Goal: Information Seeking & Learning: Learn about a topic

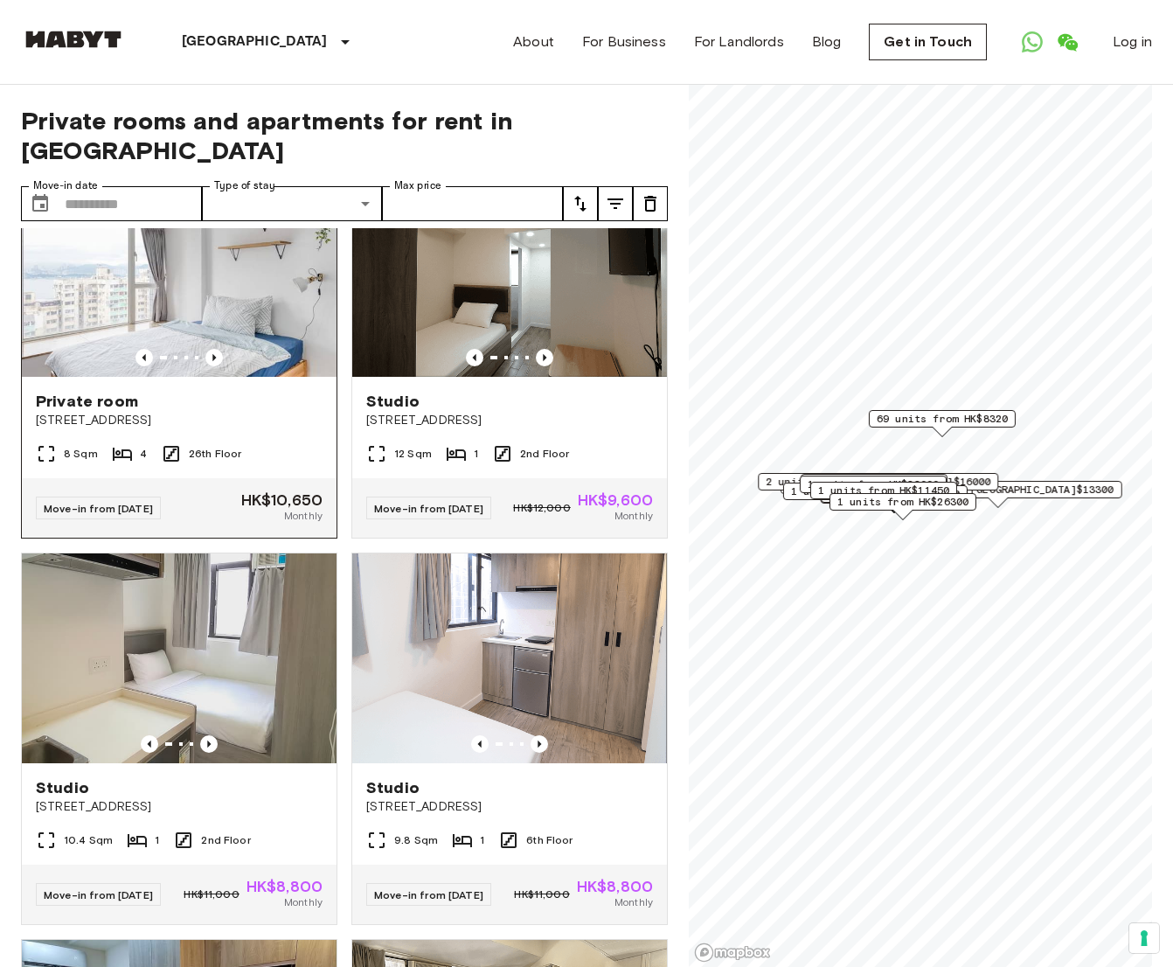
scroll to position [87, 0]
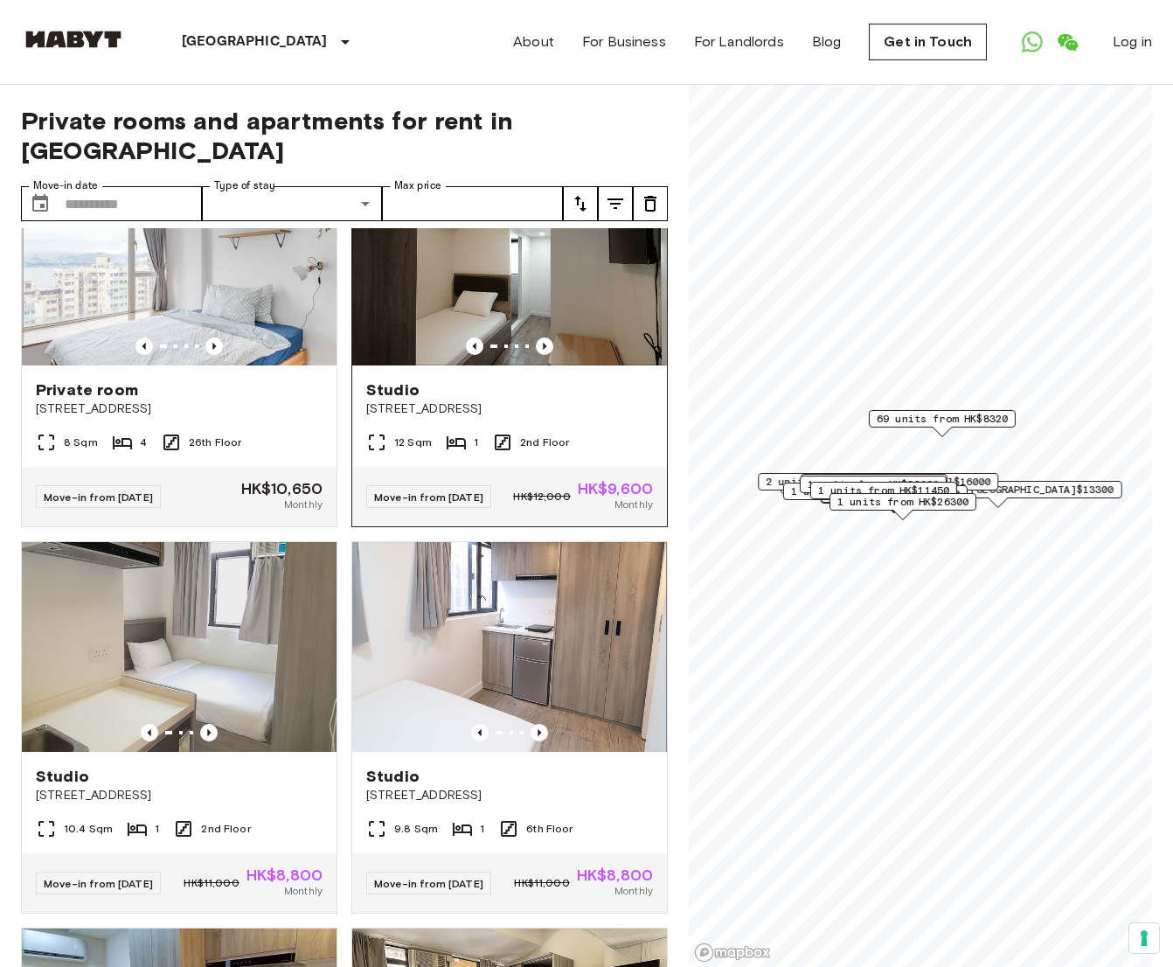
click at [576, 337] on div at bounding box center [509, 345] width 315 height 17
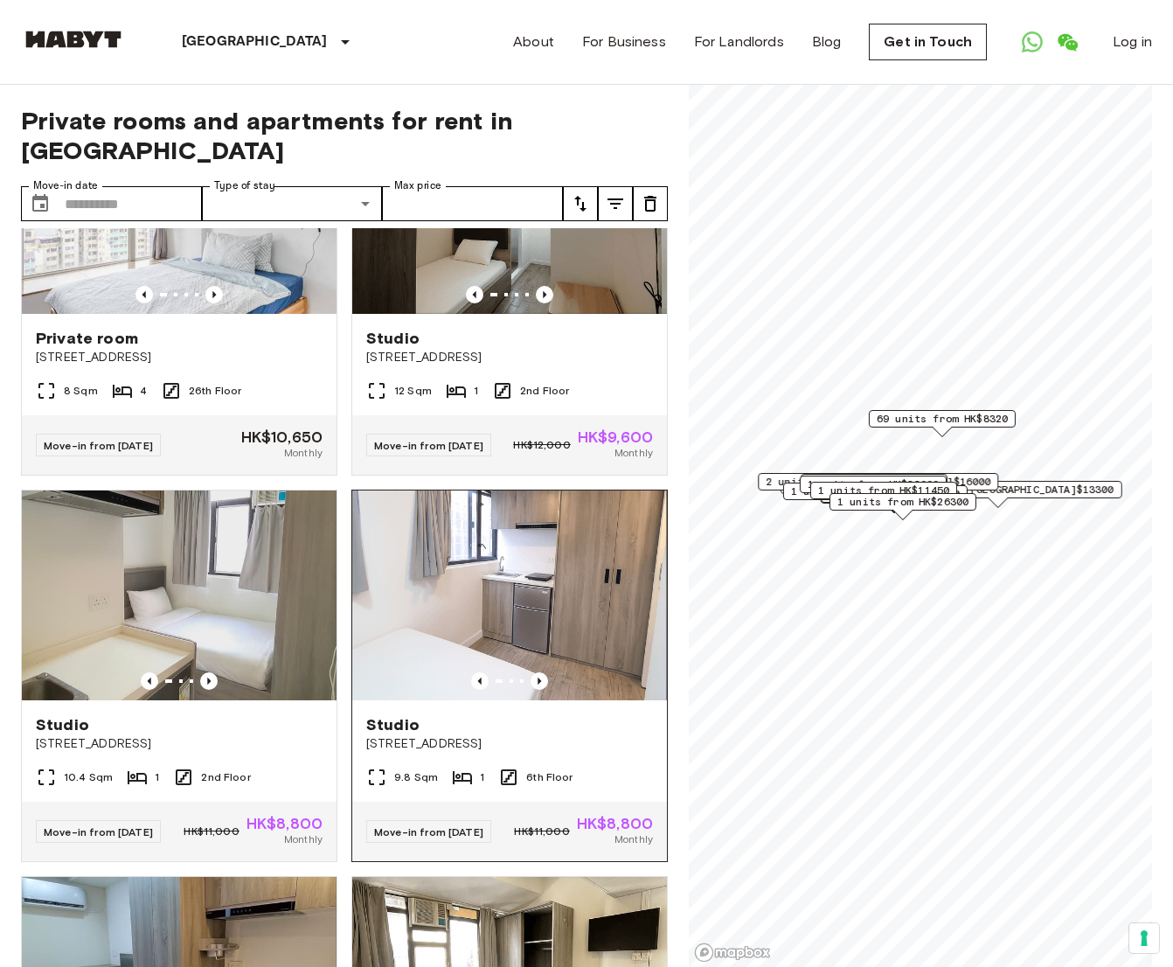
scroll to position [43, 0]
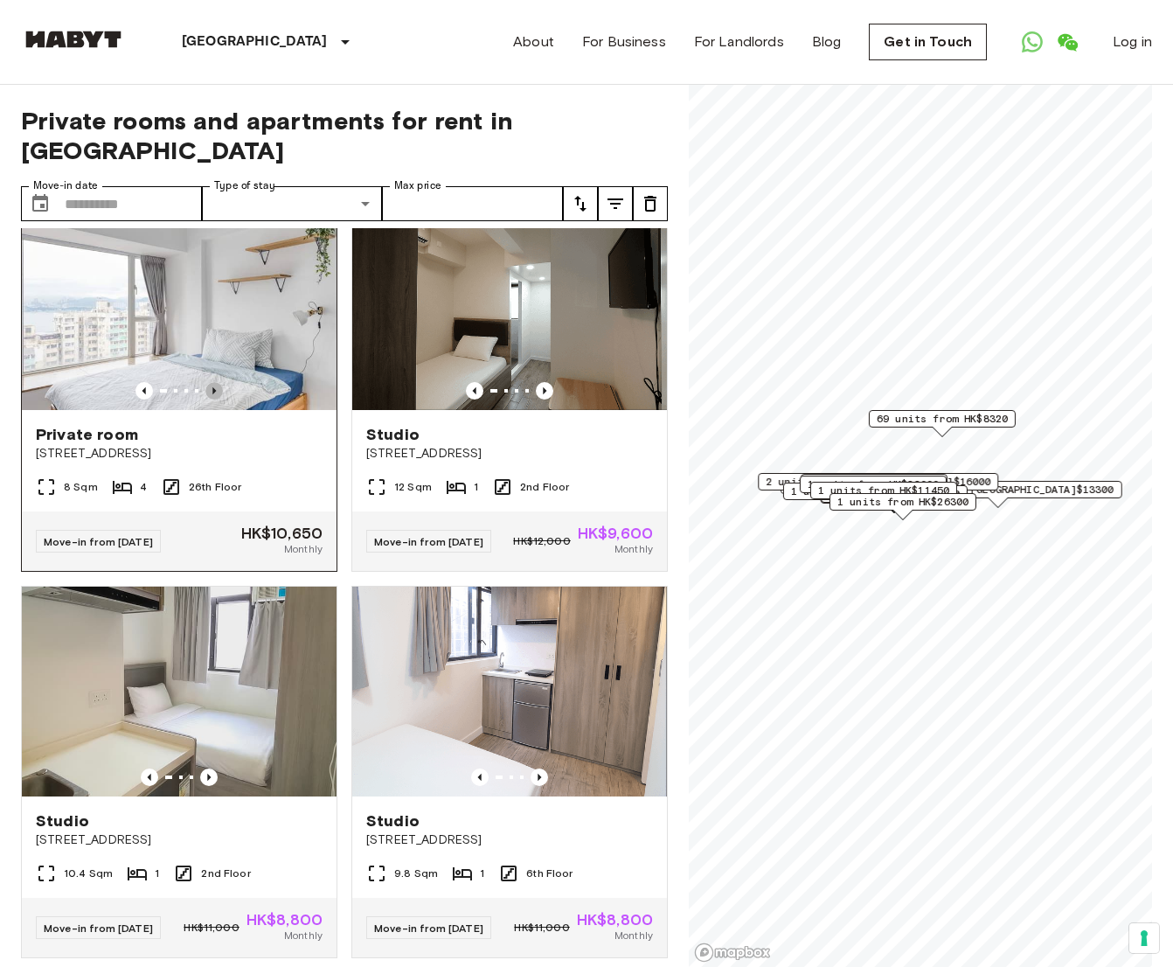
click at [211, 382] on icon "Previous image" at bounding box center [213, 390] width 17 height 17
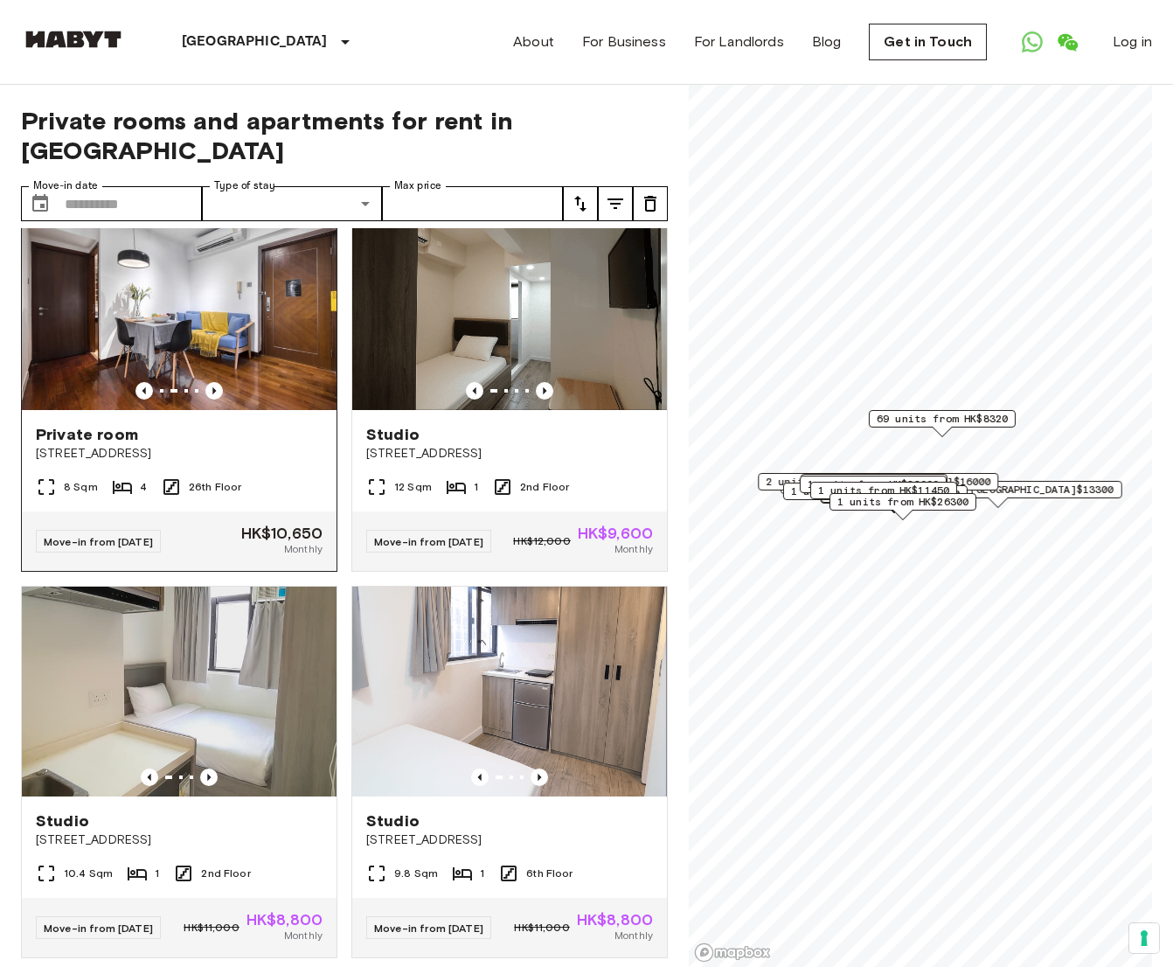
click at [260, 328] on img at bounding box center [179, 305] width 315 height 210
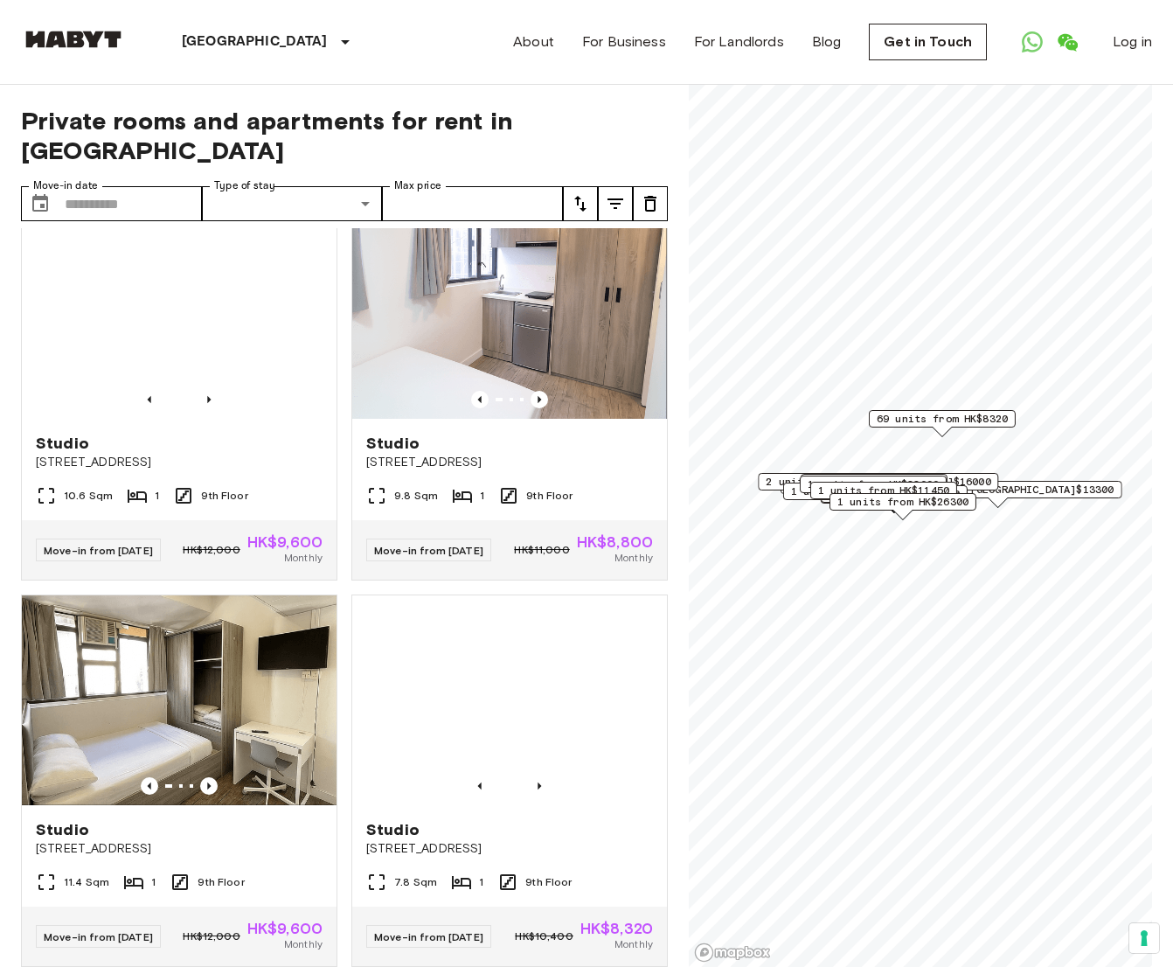
scroll to position [7034, 0]
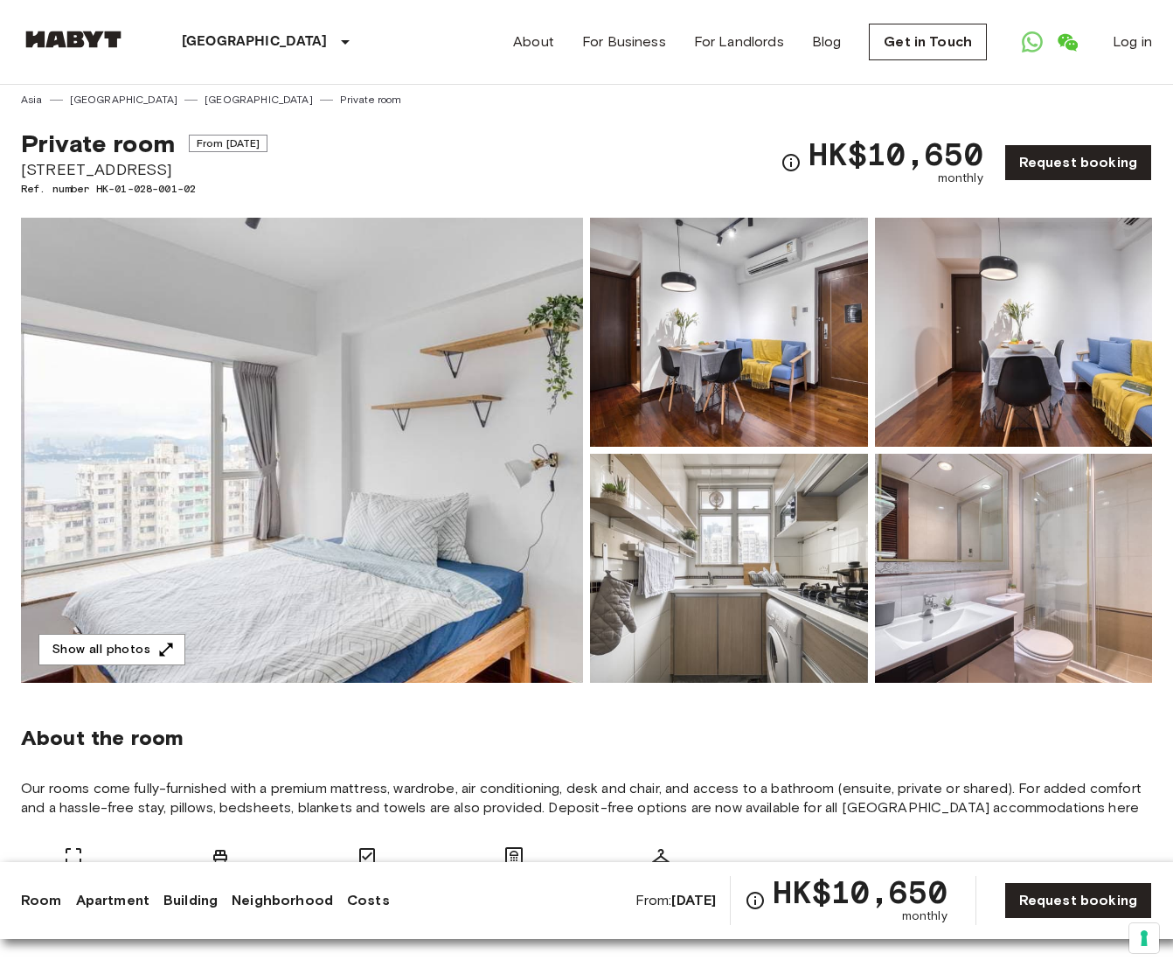
scroll to position [10, 0]
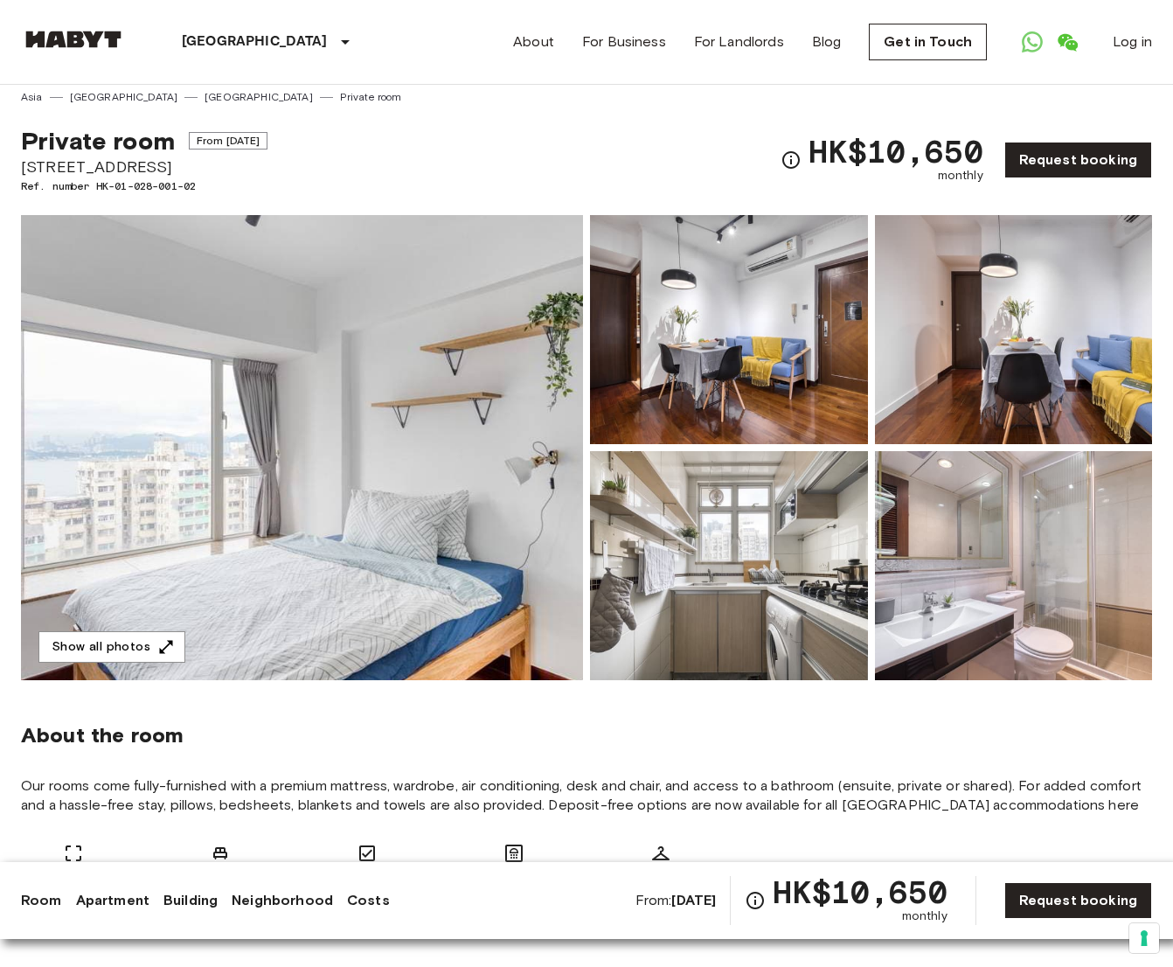
click at [363, 577] on img at bounding box center [302, 447] width 562 height 465
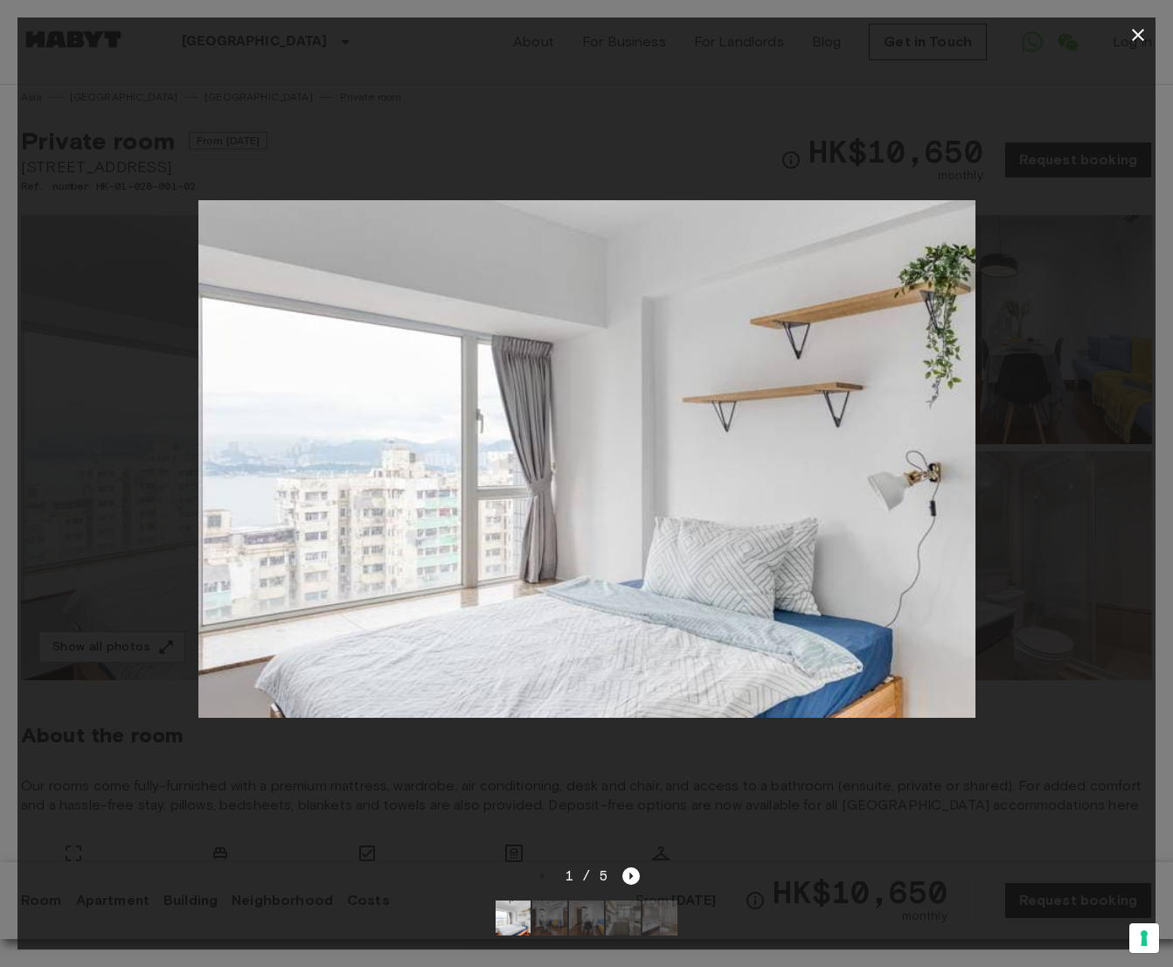
click at [1093, 495] on div at bounding box center [586, 458] width 1138 height 813
click at [631, 869] on icon "Next image" at bounding box center [630, 875] width 17 height 17
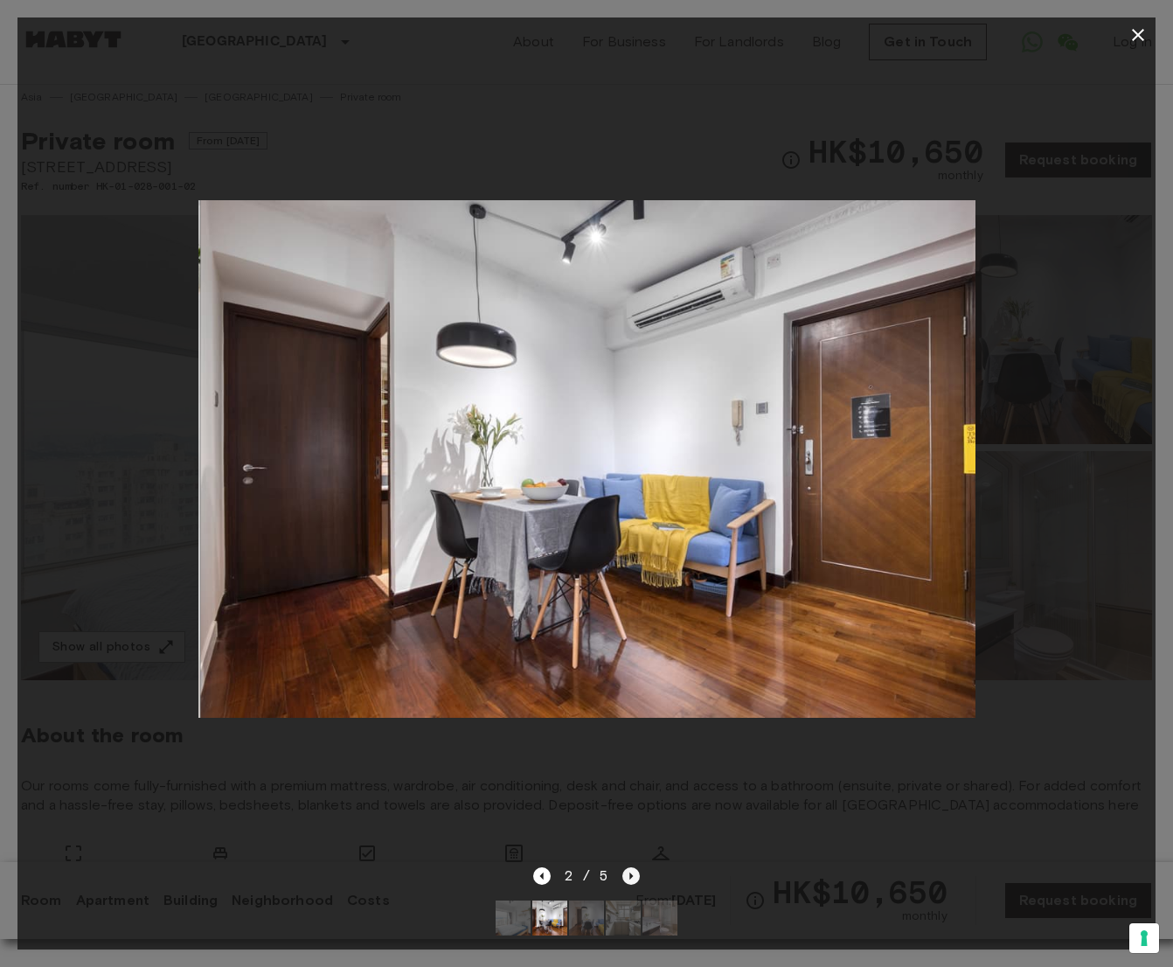
click at [631, 869] on icon "Next image" at bounding box center [630, 875] width 17 height 17
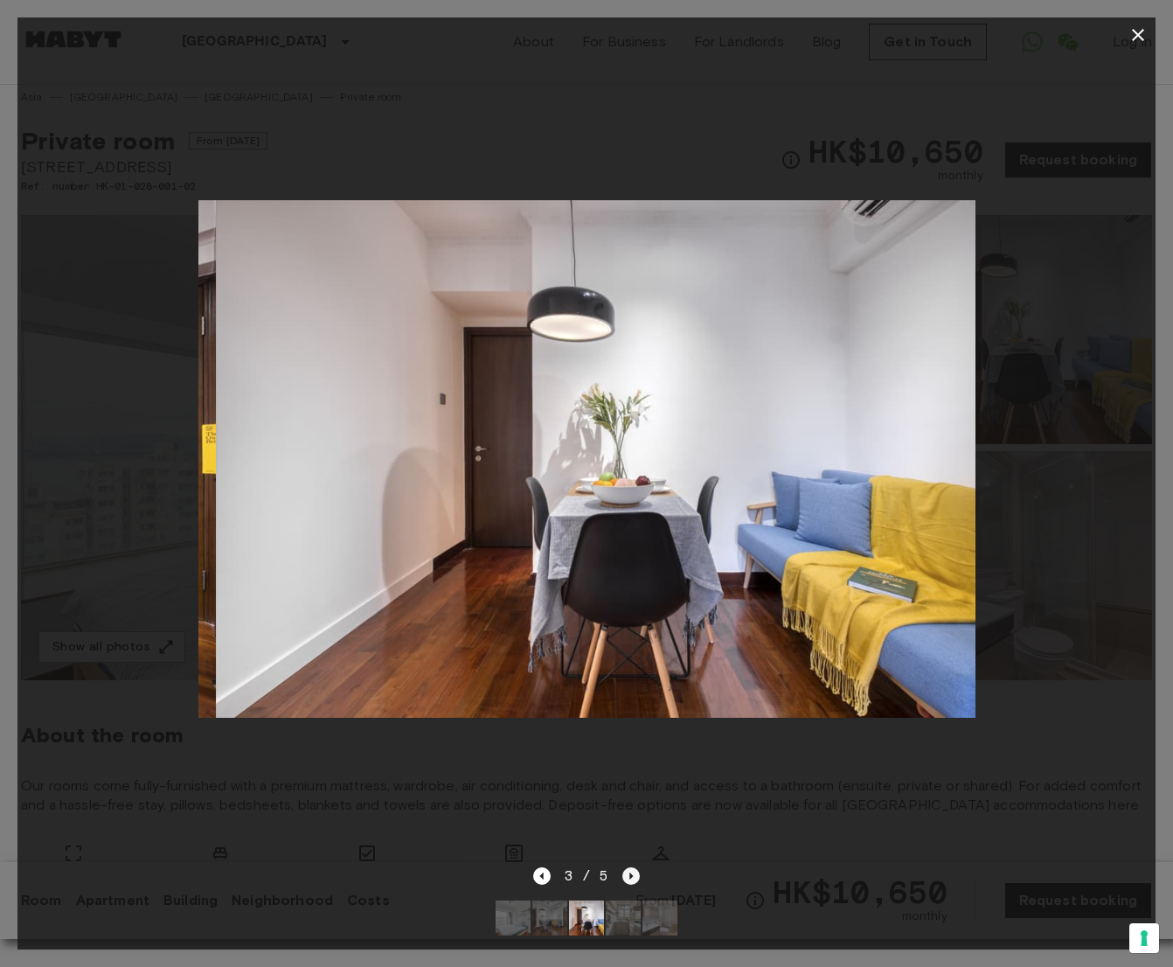
click at [631, 869] on icon "Next image" at bounding box center [630, 875] width 17 height 17
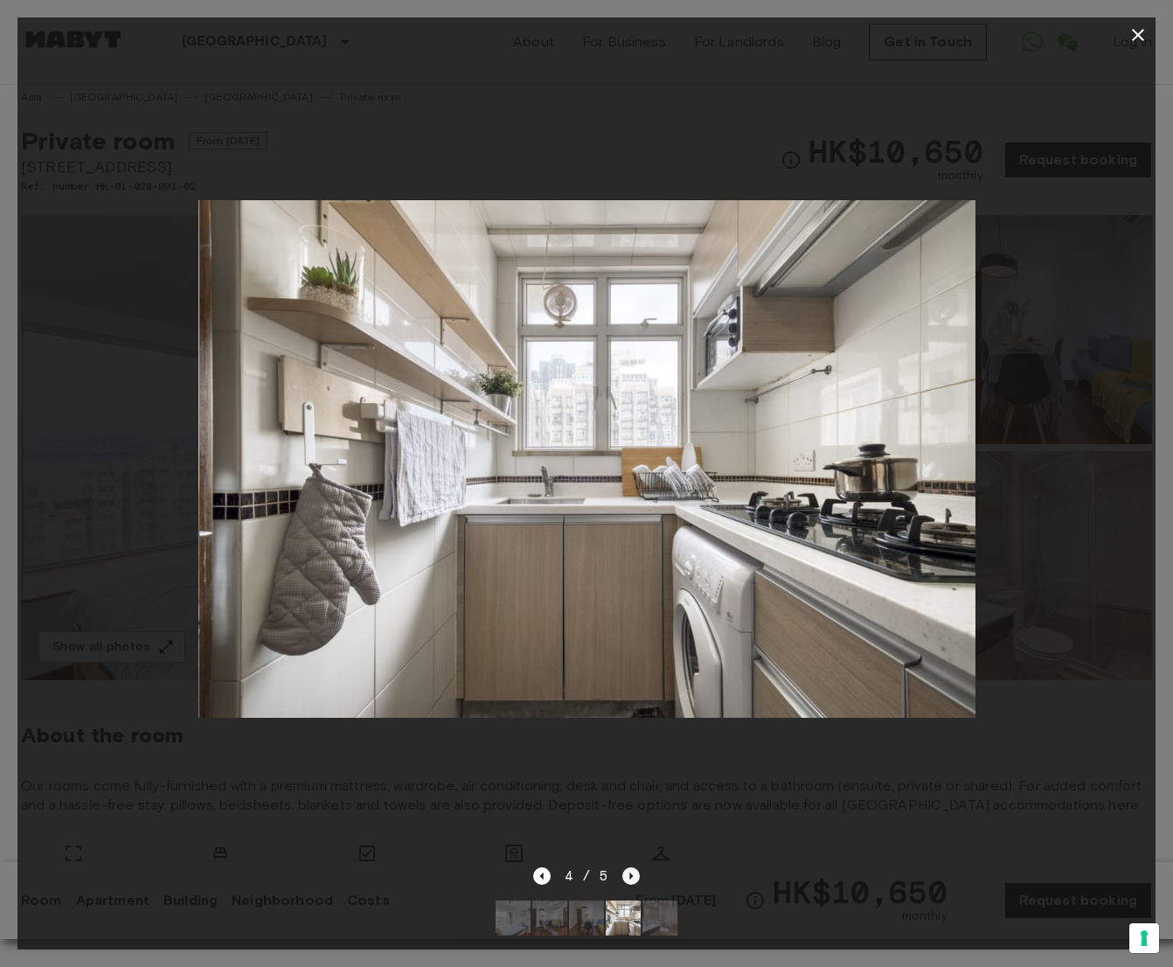
click at [631, 869] on icon "Next image" at bounding box center [630, 875] width 17 height 17
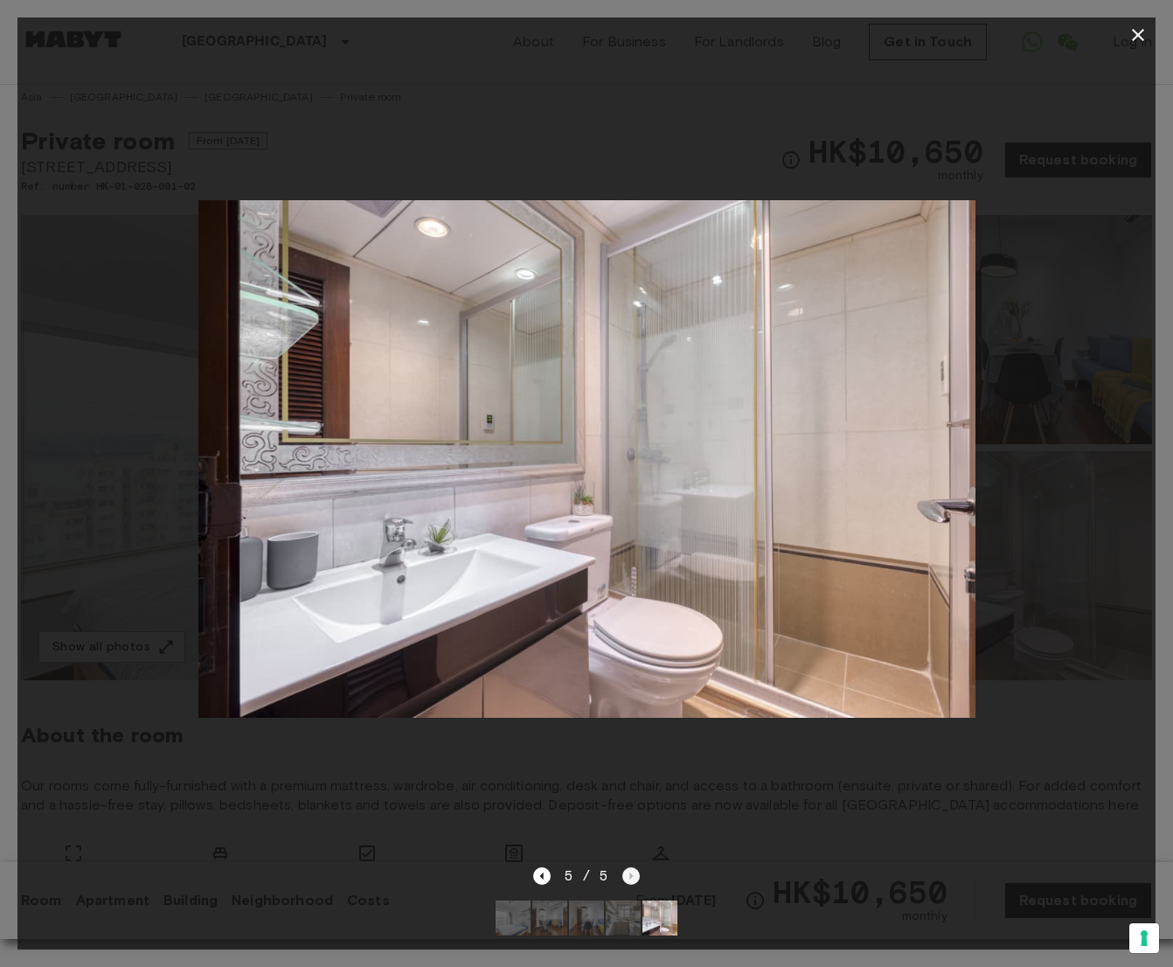
click at [631, 869] on div "5 / 5" at bounding box center [586, 875] width 107 height 21
click at [863, 848] on div at bounding box center [586, 458] width 1138 height 813
click at [1131, 41] on icon "button" at bounding box center [1137, 34] width 21 height 21
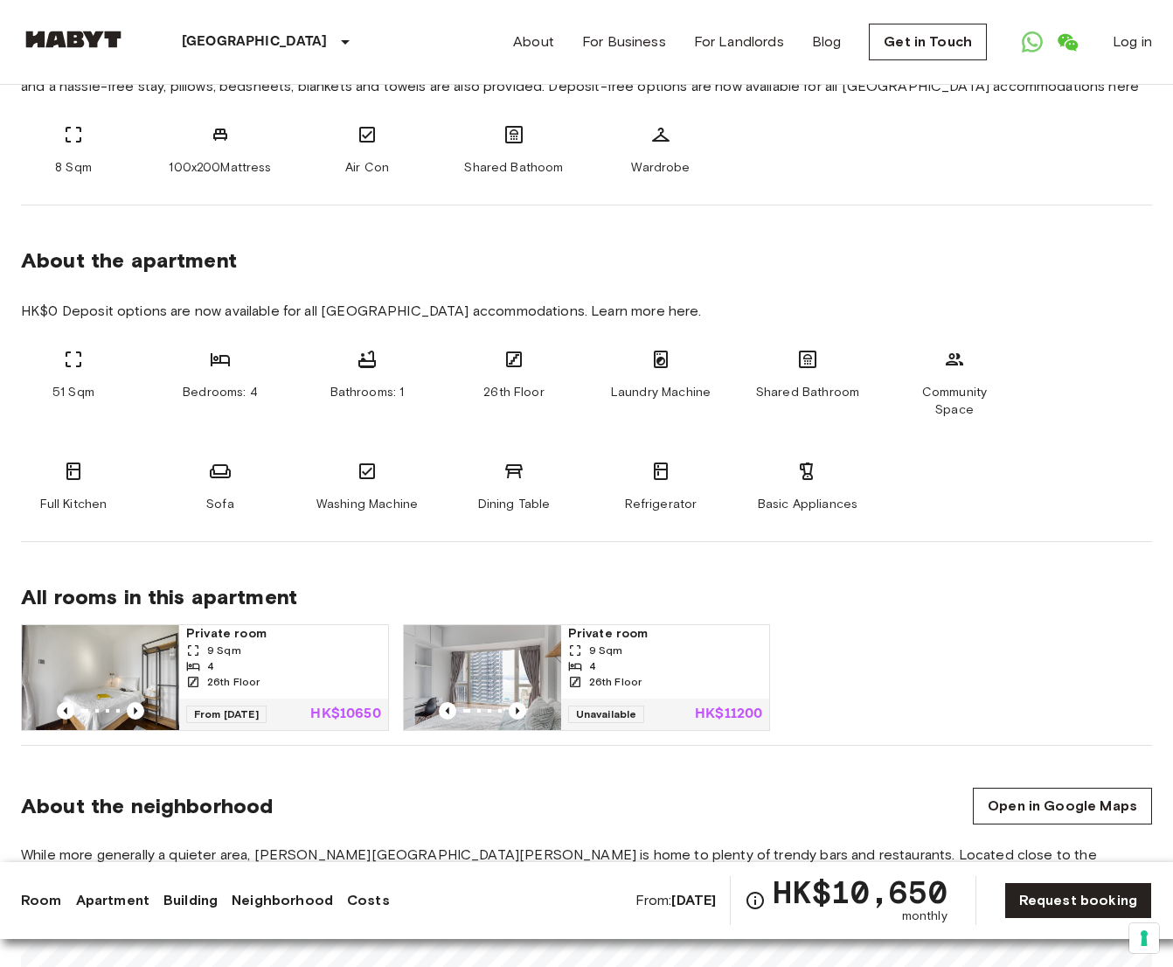
scroll to position [754, 0]
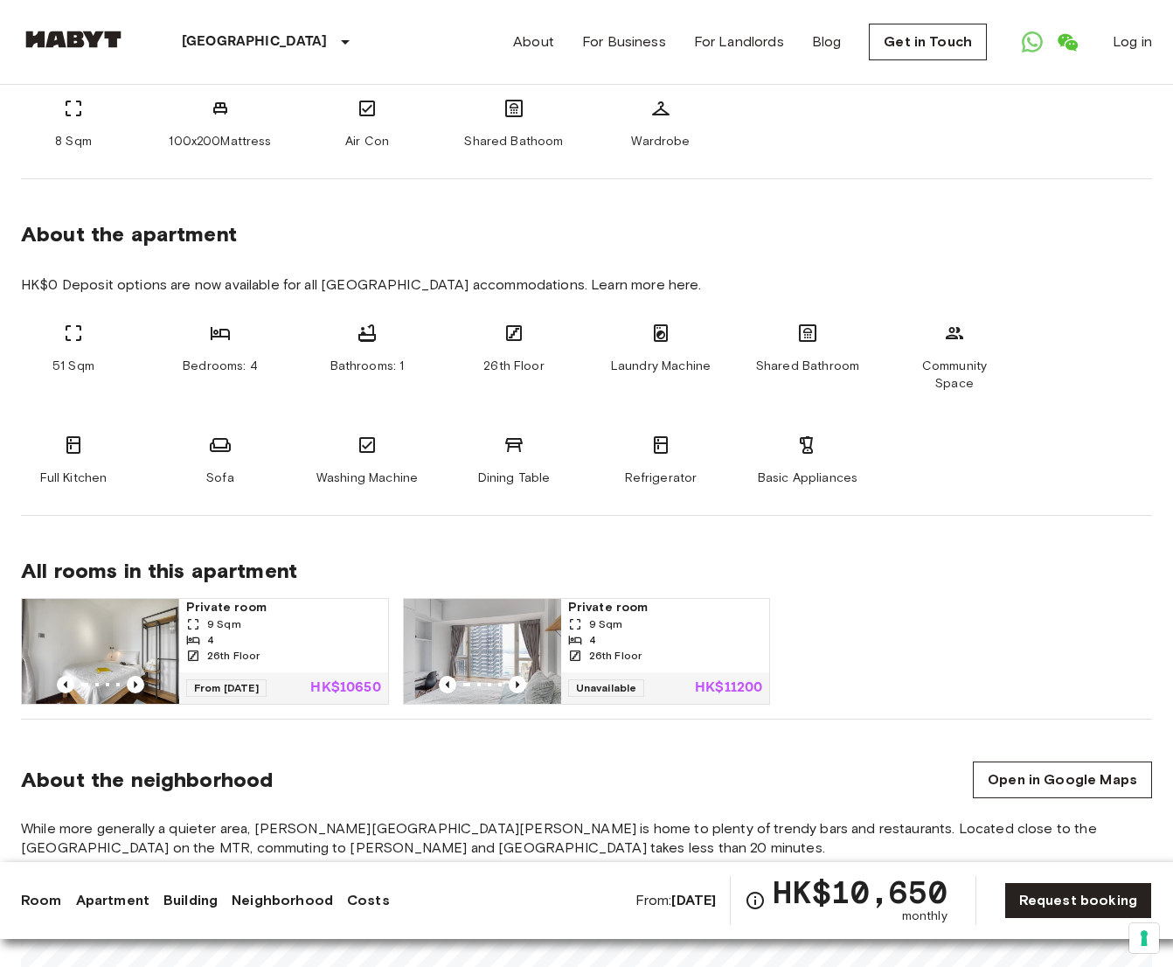
click at [353, 648] on div "26th Floor" at bounding box center [283, 656] width 195 height 16
